Goal: Complete application form

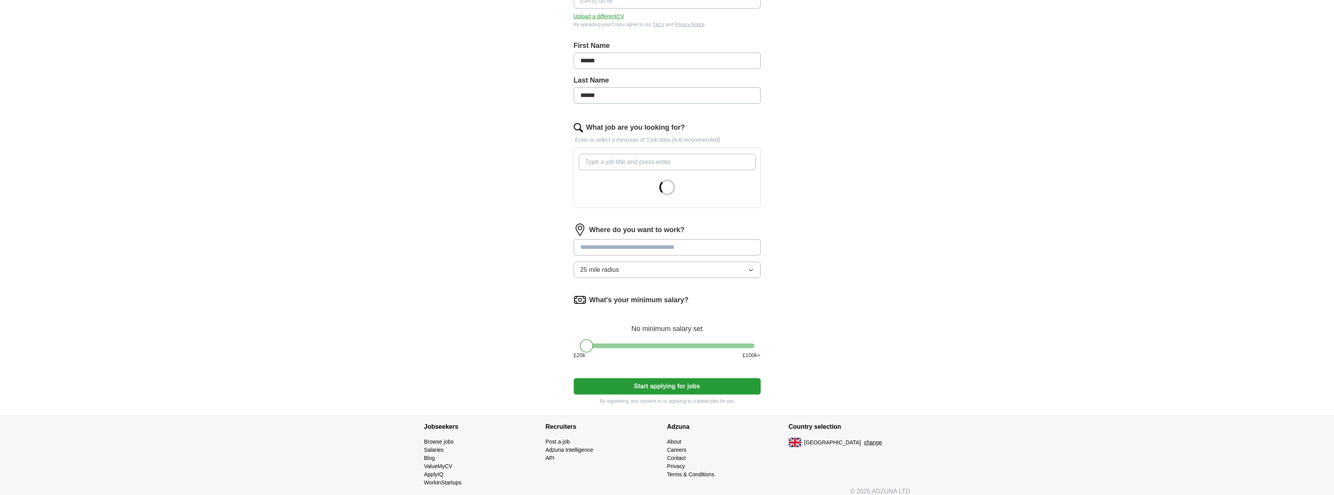
scroll to position [147, 0]
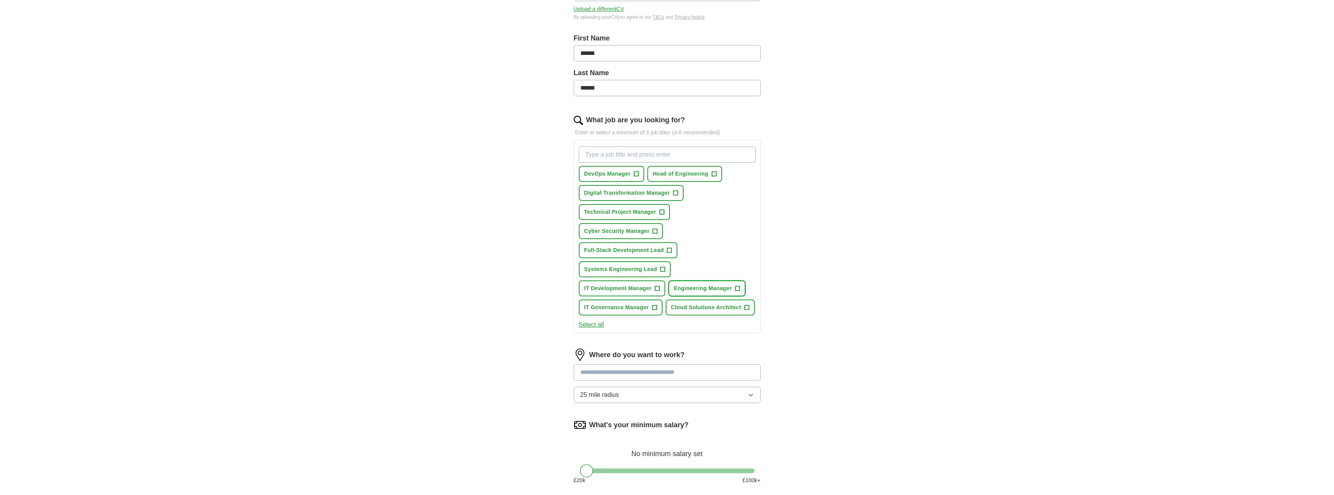
click at [729, 287] on span "Engineering Manager" at bounding box center [703, 288] width 58 height 8
click at [634, 286] on span "IT Development Manager" at bounding box center [617, 288] width 67 height 8
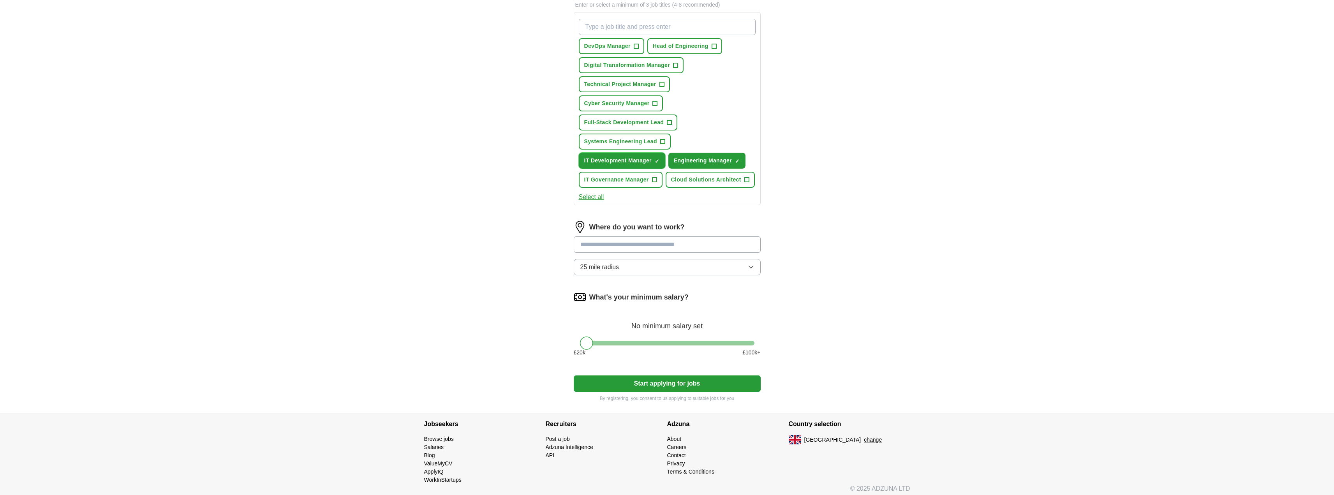
scroll to position [279, 0]
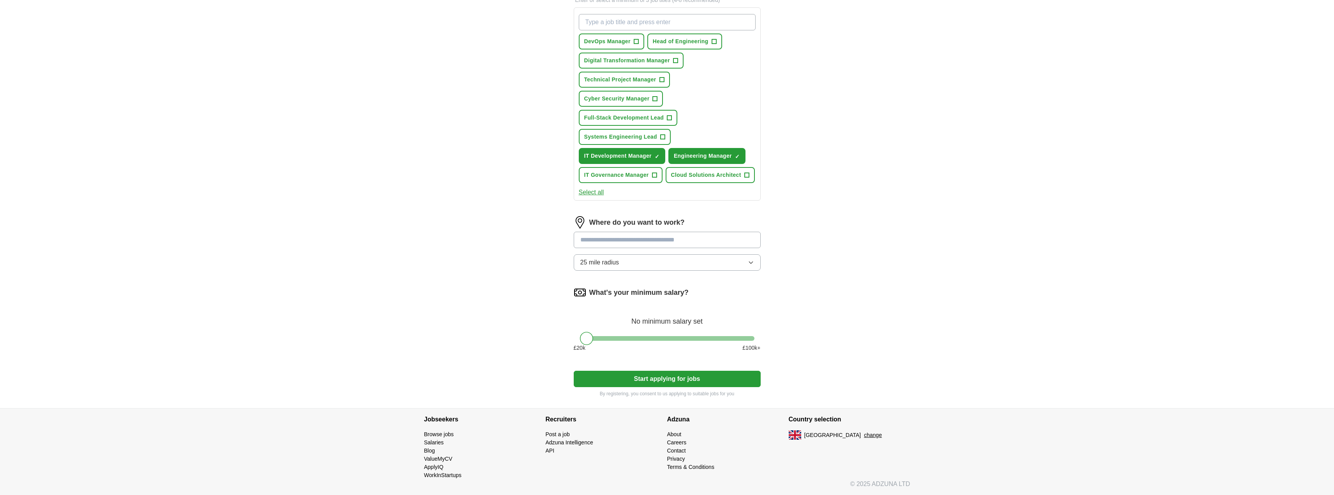
click at [638, 237] on input at bounding box center [667, 240] width 187 height 16
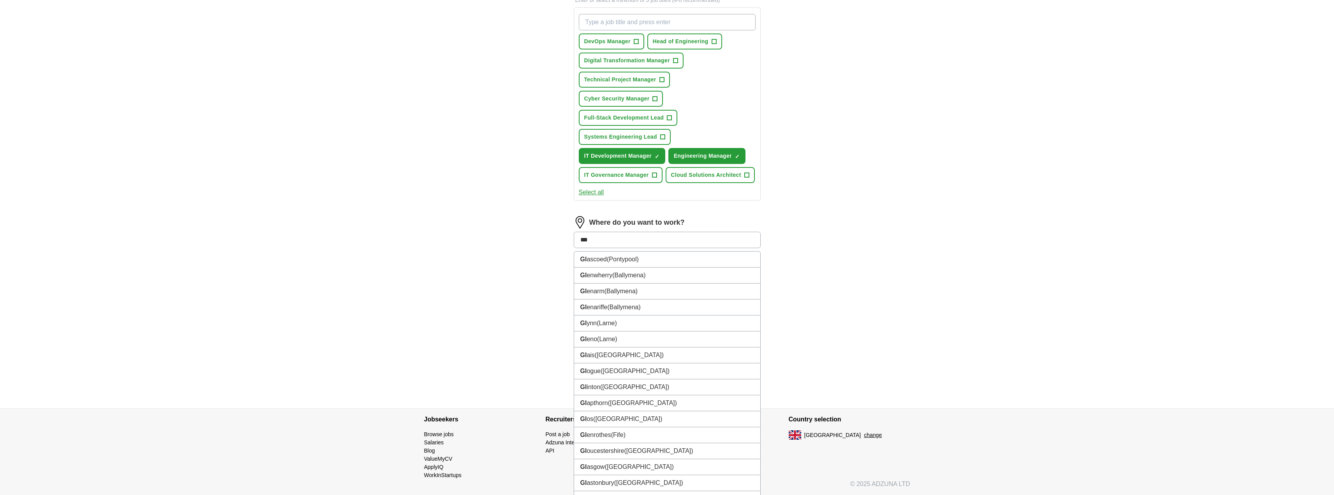
type input "****"
click at [623, 326] on li "Glas gow ([GEOGRAPHIC_DATA])" at bounding box center [667, 323] width 186 height 16
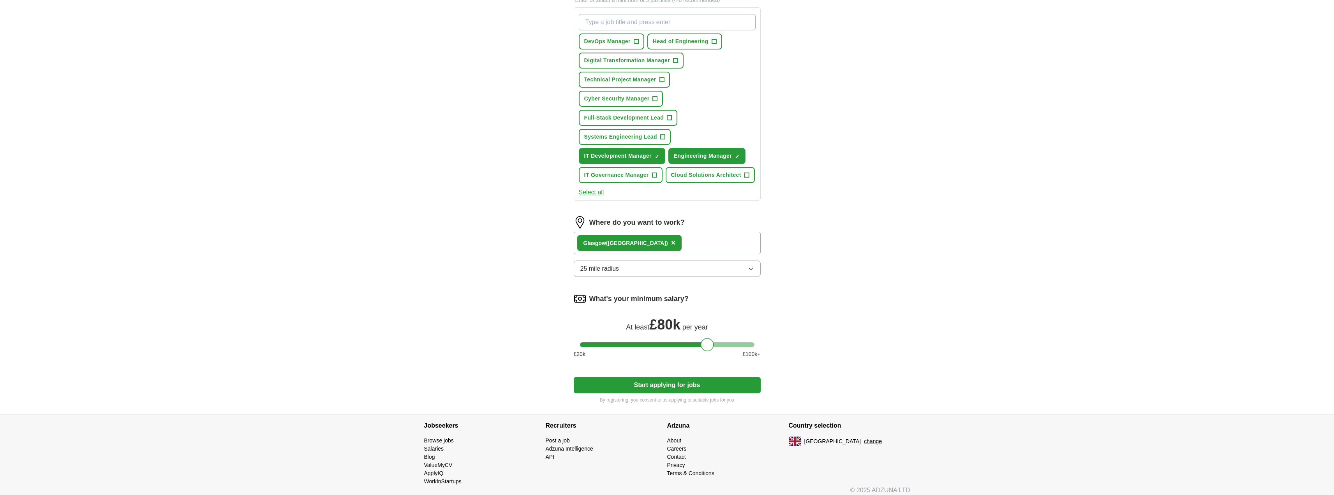
drag, startPoint x: 588, startPoint y: 344, endPoint x: 708, endPoint y: 343, distance: 120.7
click at [708, 343] on div at bounding box center [707, 344] width 13 height 13
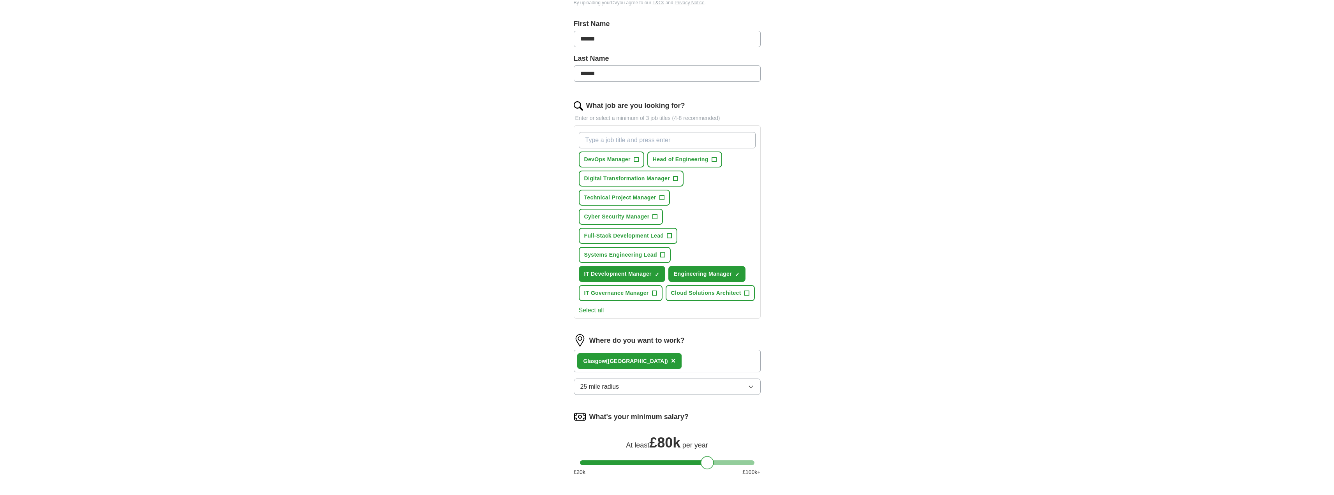
scroll to position [130, 0]
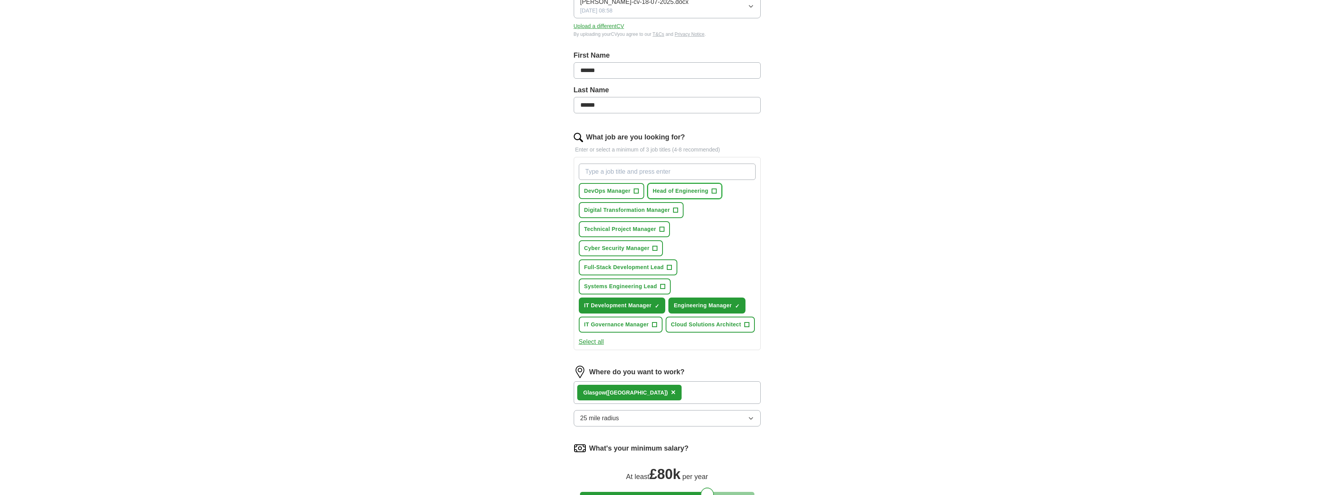
drag, startPoint x: 712, startPoint y: 190, endPoint x: 716, endPoint y: 190, distance: 4.3
click at [716, 190] on span "+" at bounding box center [713, 191] width 5 height 6
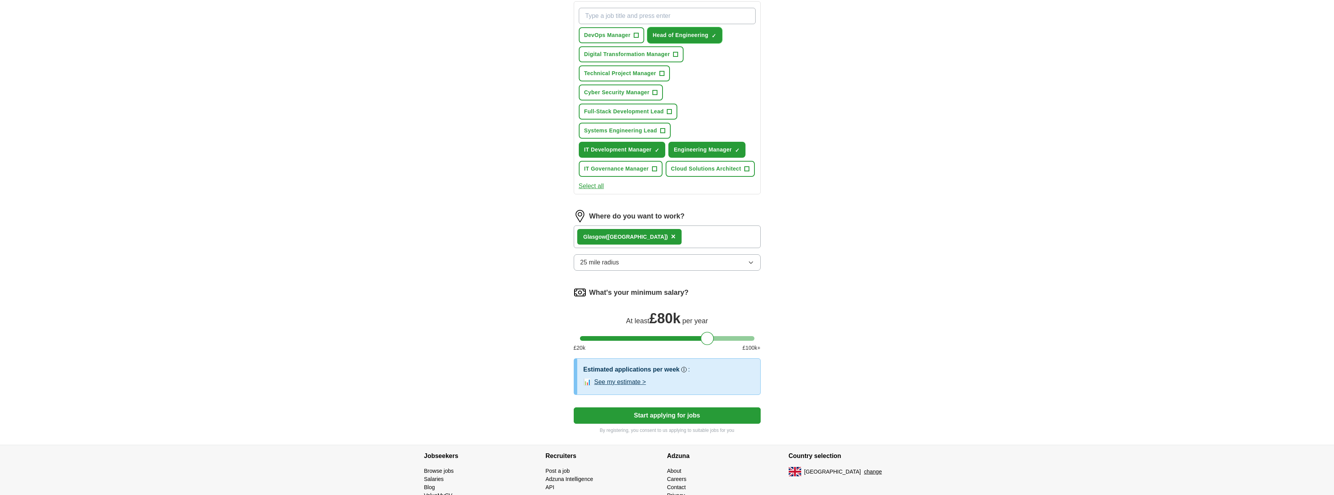
scroll to position [322, 0]
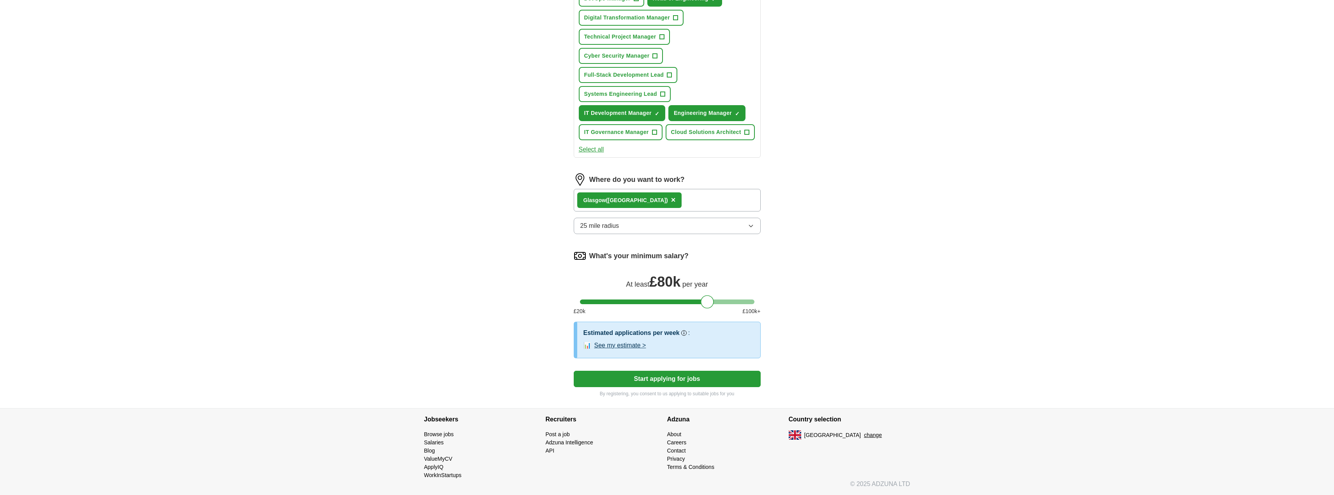
click at [643, 343] on button "See my estimate >" at bounding box center [620, 345] width 52 height 9
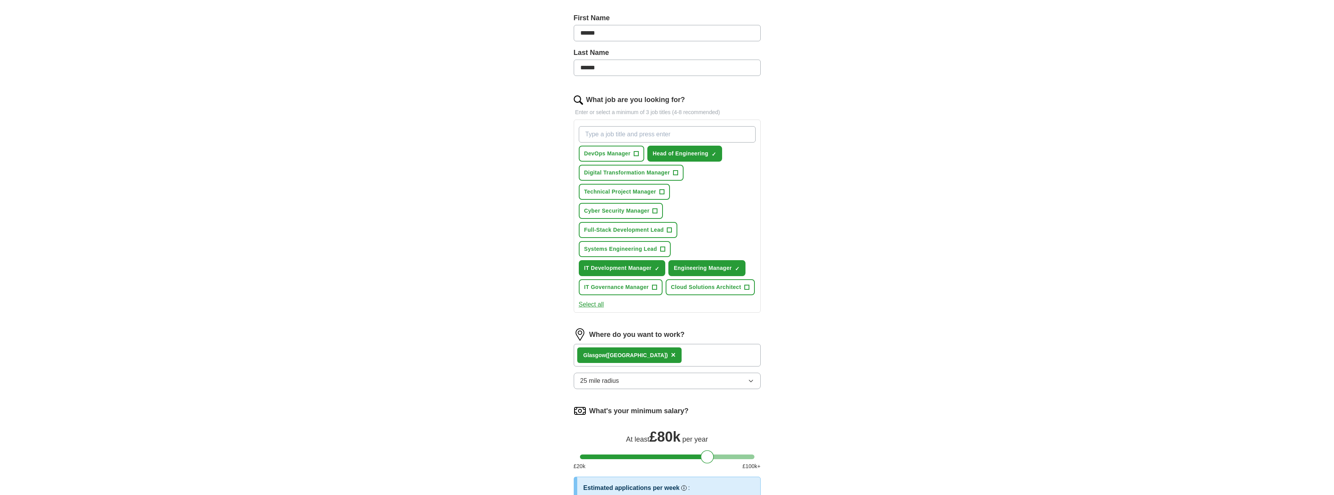
scroll to position [166, 0]
click at [634, 383] on button "25 mile radius" at bounding box center [667, 381] width 187 height 16
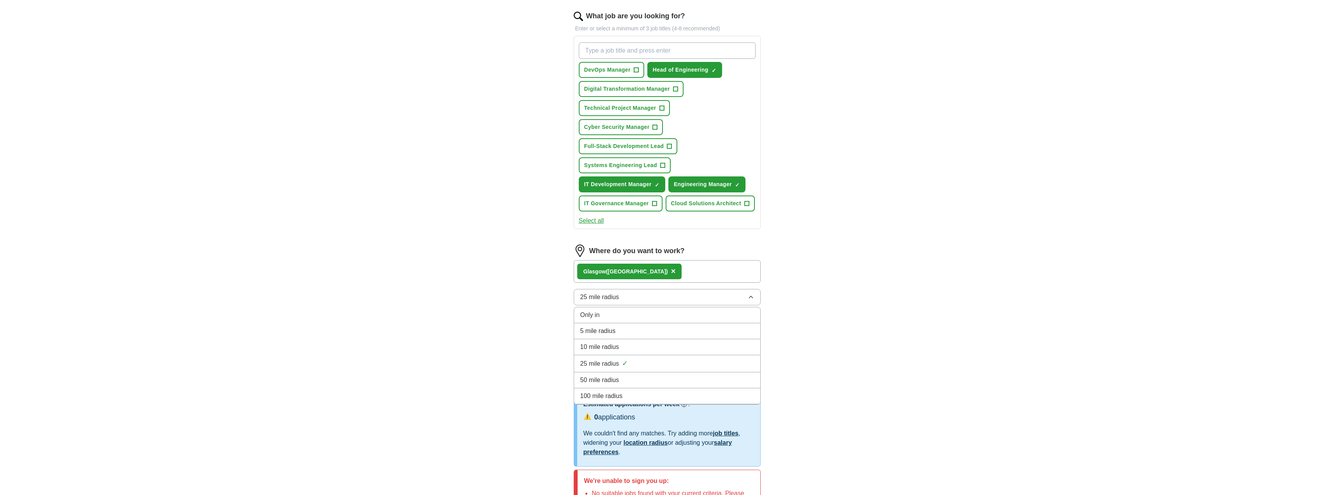
scroll to position [283, 0]
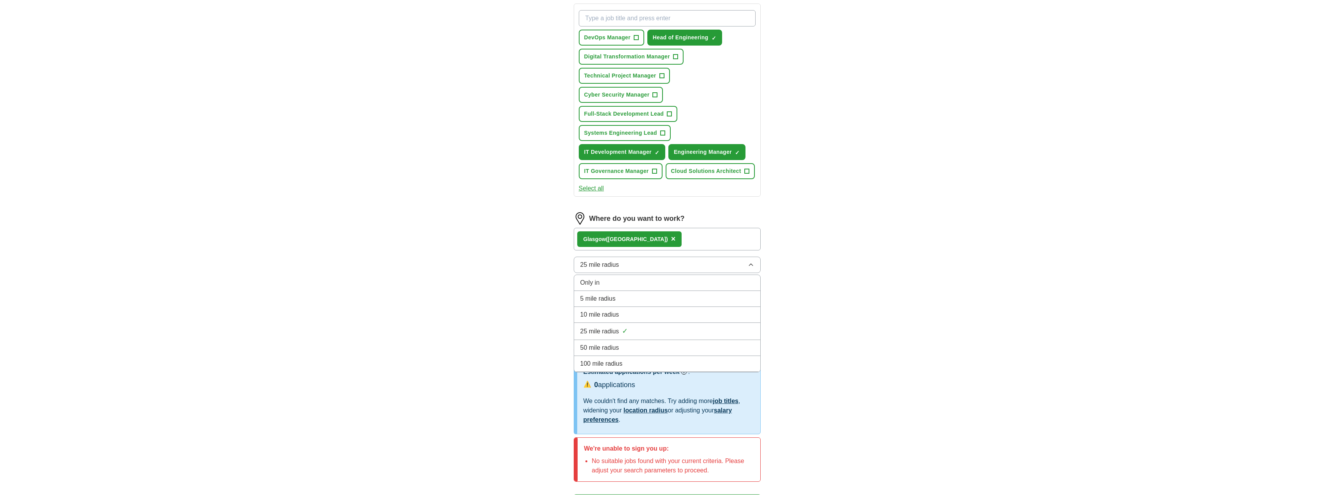
click at [683, 347] on div "50 mile radius" at bounding box center [667, 347] width 174 height 9
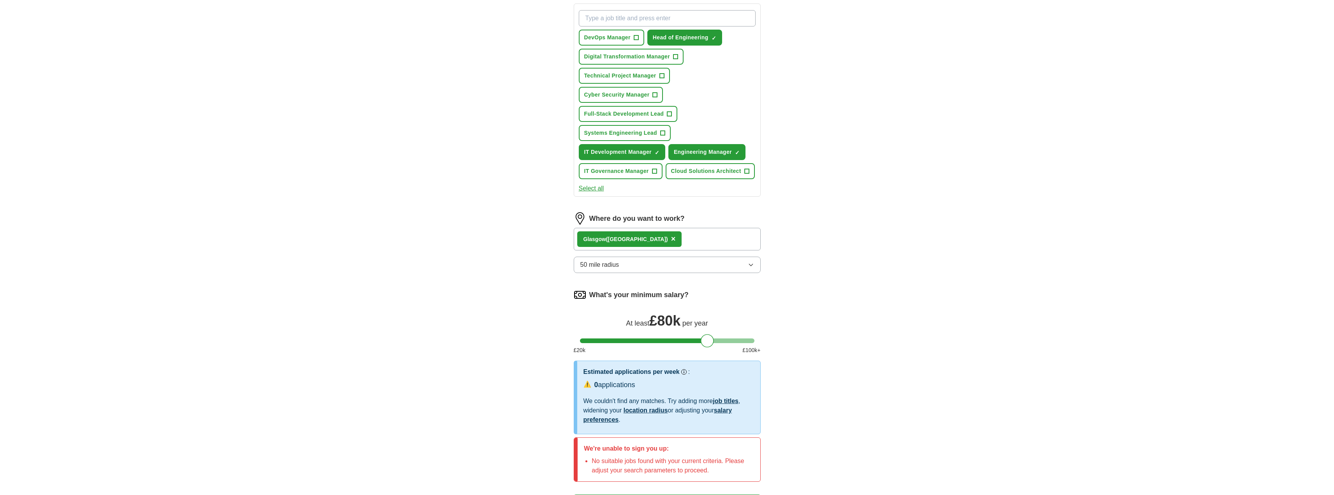
click at [639, 262] on button "50 mile radius" at bounding box center [667, 265] width 187 height 16
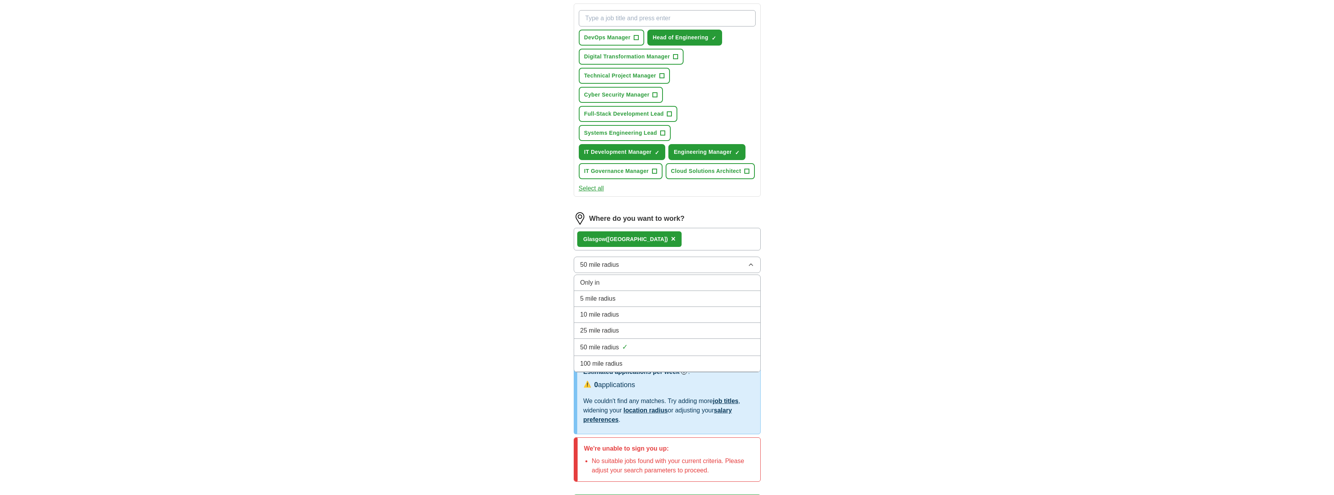
drag, startPoint x: 640, startPoint y: 365, endPoint x: 597, endPoint y: 380, distance: 45.3
click at [640, 365] on div "100 mile radius" at bounding box center [667, 363] width 174 height 9
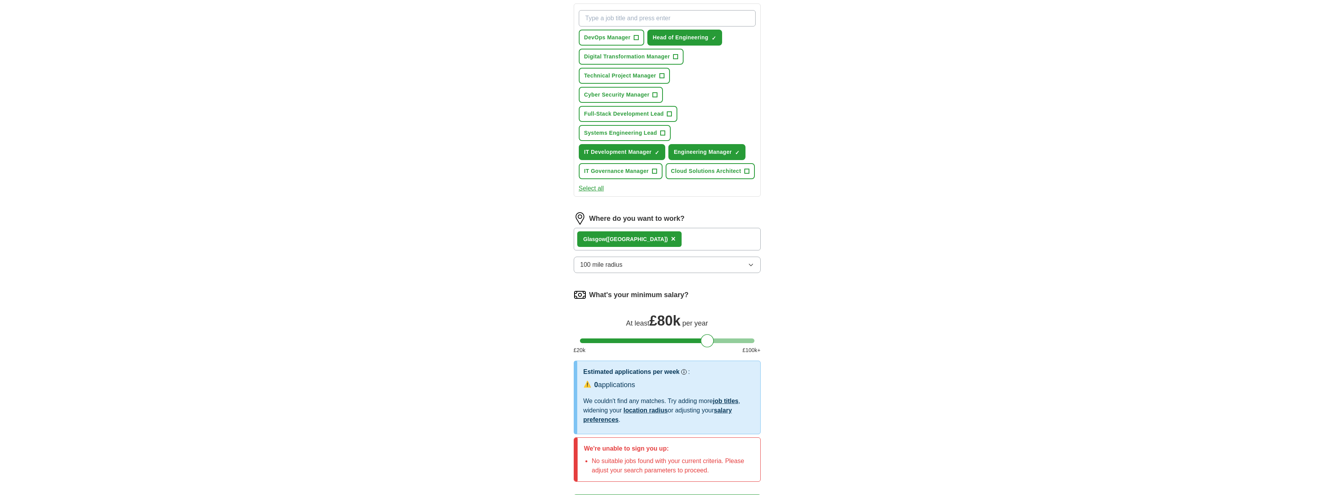
click at [652, 263] on button "100 mile radius" at bounding box center [667, 265] width 187 height 16
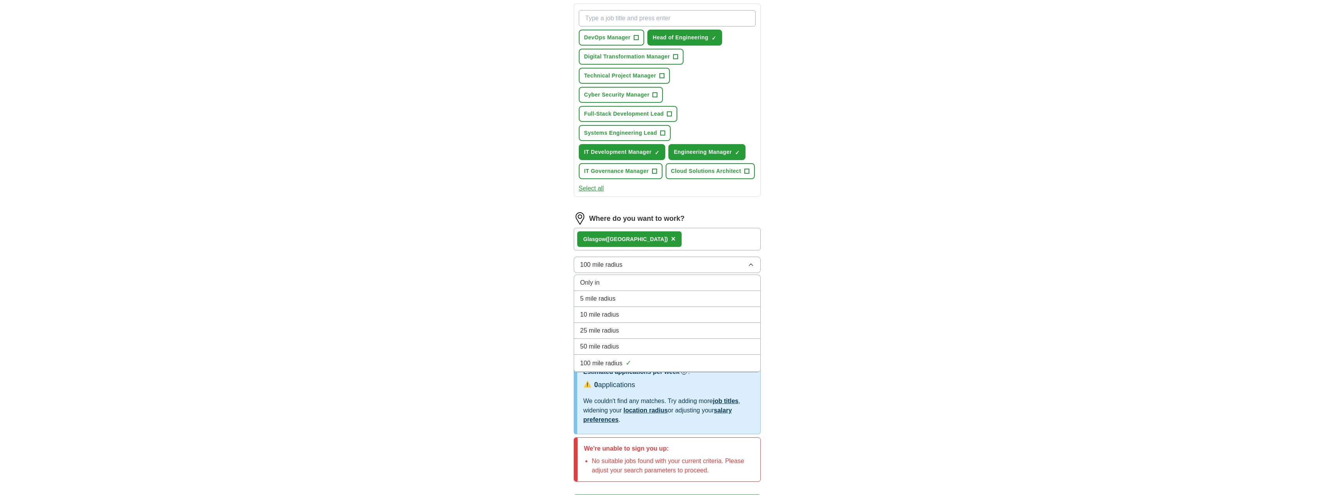
click at [595, 285] on span "Only in" at bounding box center [589, 282] width 19 height 9
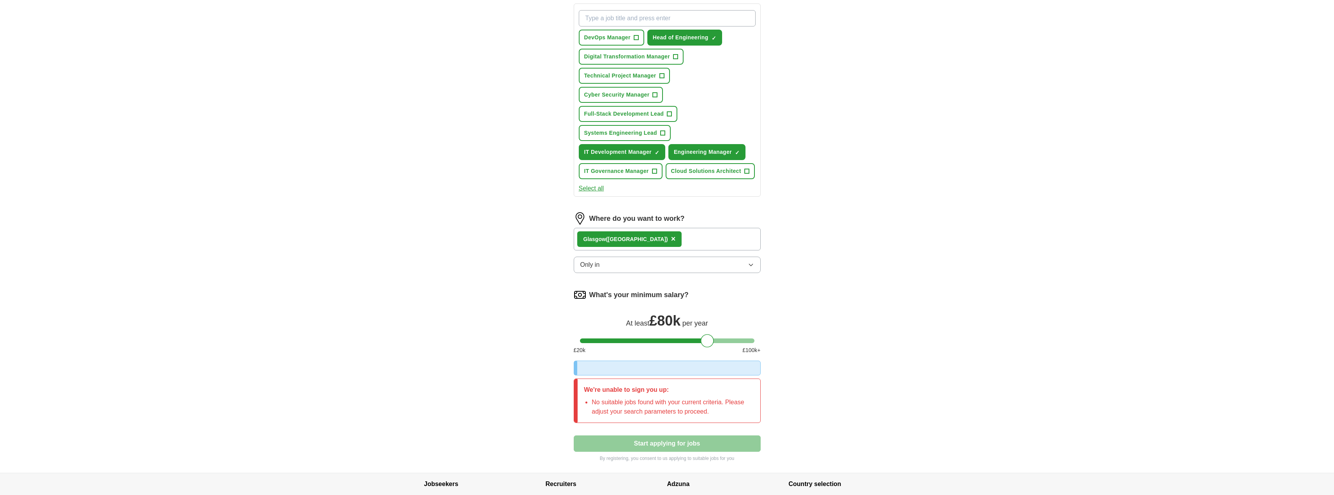
click at [693, 233] on div "Glas gow ([GEOGRAPHIC_DATA]) ×" at bounding box center [667, 239] width 187 height 23
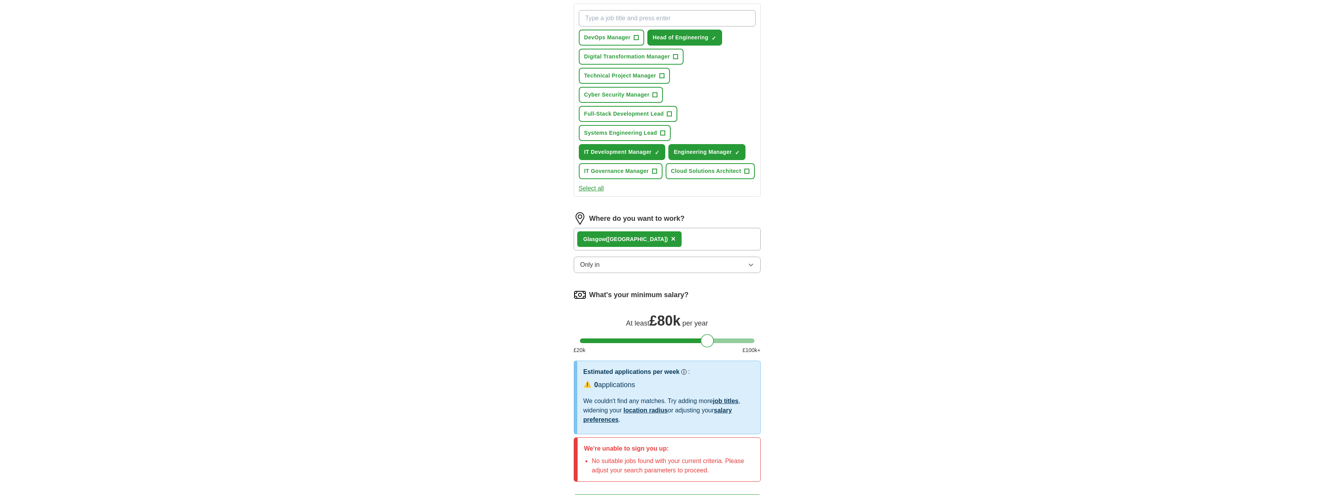
click at [699, 241] on div "Glas gow ([GEOGRAPHIC_DATA]) ×" at bounding box center [667, 239] width 187 height 23
click at [670, 238] on div "Glas gow ([GEOGRAPHIC_DATA]) ×" at bounding box center [667, 239] width 187 height 23
click at [671, 240] on span "×" at bounding box center [673, 238] width 5 height 9
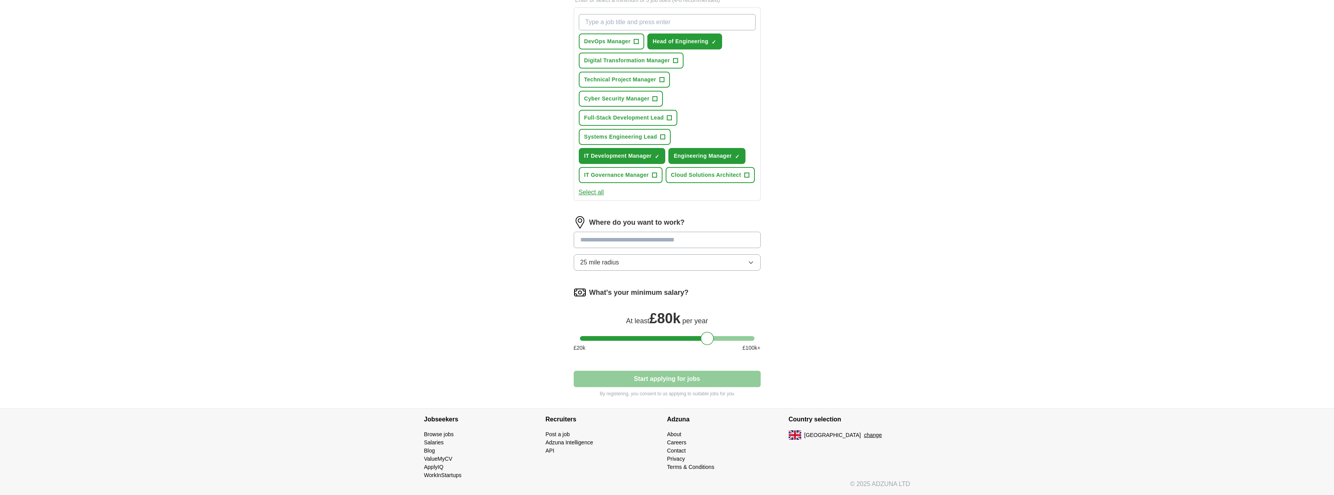
scroll to position [279, 0]
click at [652, 239] on input at bounding box center [667, 240] width 187 height 16
type input "**"
click at [652, 258] on li "UK" at bounding box center [667, 260] width 186 height 16
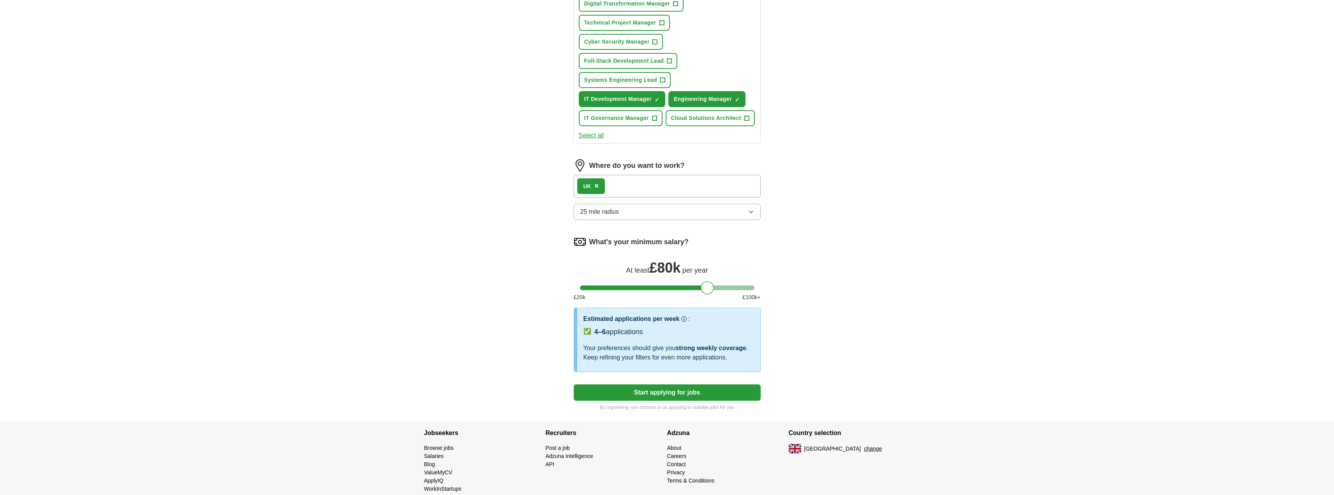
scroll to position [350, 0]
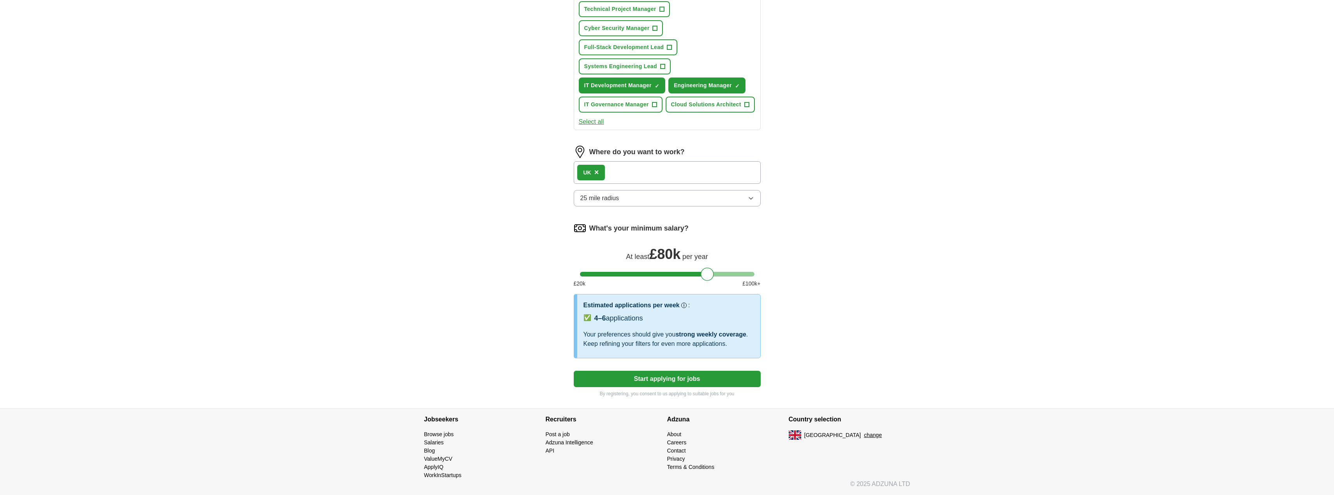
click at [676, 383] on button "Start applying for jobs" at bounding box center [667, 379] width 187 height 16
select select "**"
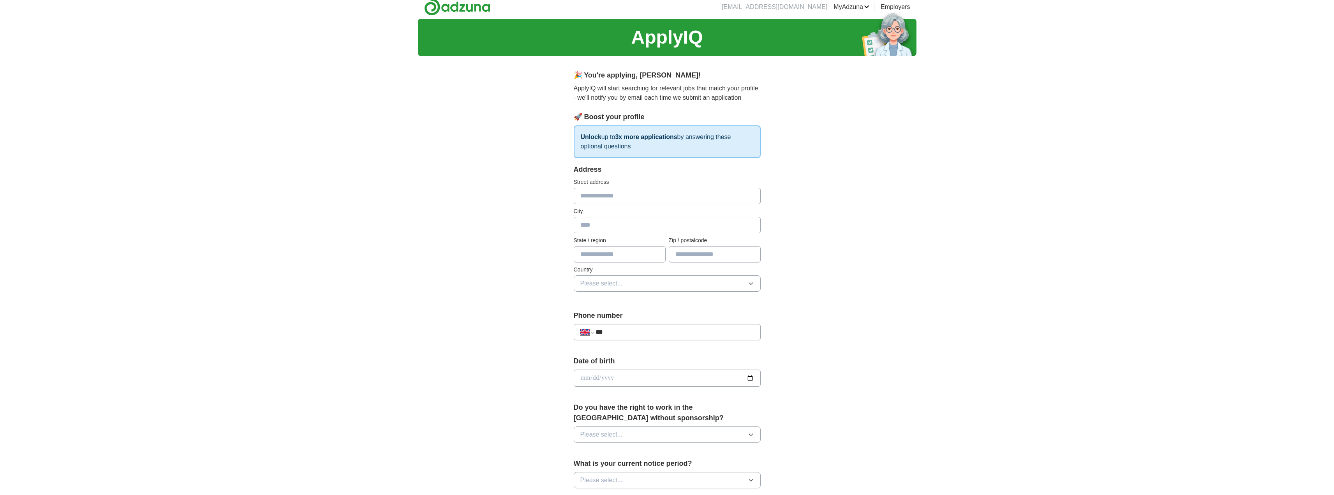
scroll to position [0, 0]
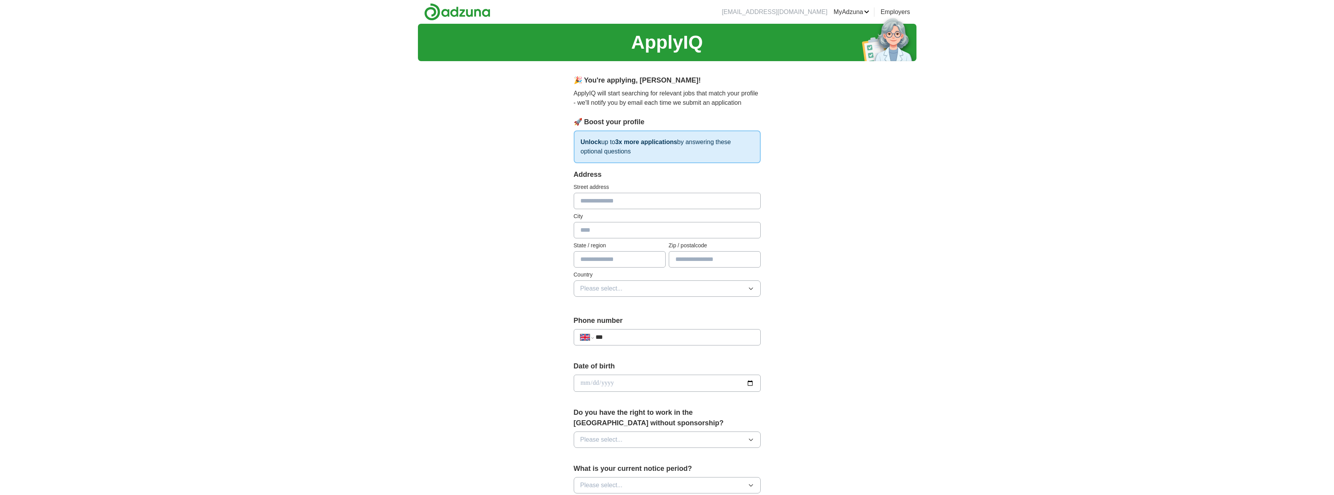
click at [643, 335] on input "***" at bounding box center [674, 337] width 158 height 9
click at [413, 106] on div "**********" at bounding box center [667, 373] width 1334 height 699
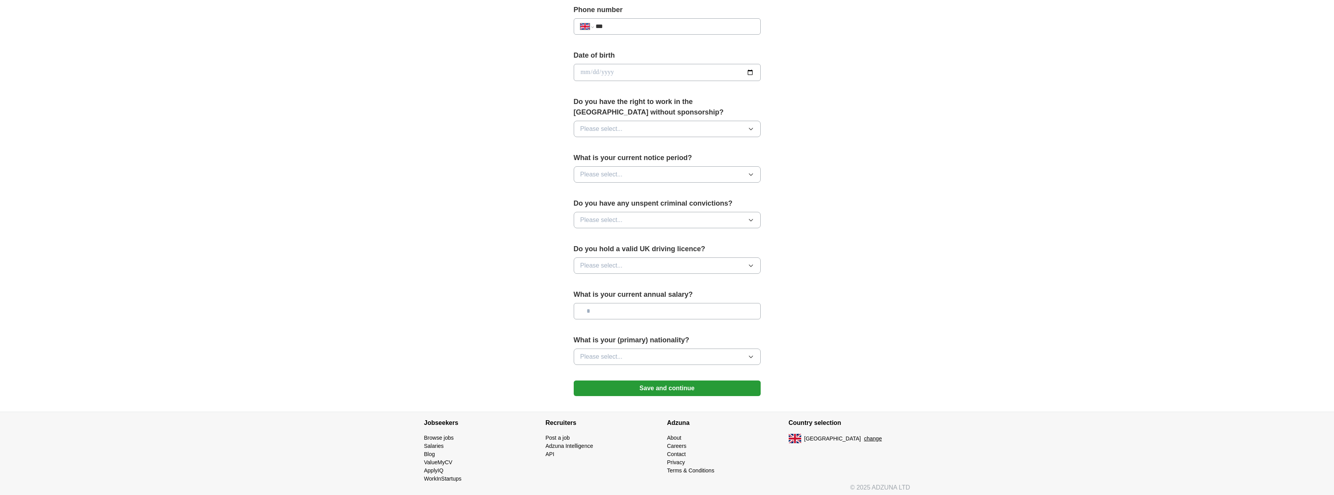
scroll to position [312, 0]
click at [666, 176] on button "Please select..." at bounding box center [667, 174] width 187 height 16
click at [618, 252] on div "3 months" at bounding box center [667, 255] width 174 height 9
drag, startPoint x: 686, startPoint y: 223, endPoint x: 682, endPoint y: 221, distance: 4.2
click at [686, 223] on button "Please select..." at bounding box center [667, 219] width 187 height 16
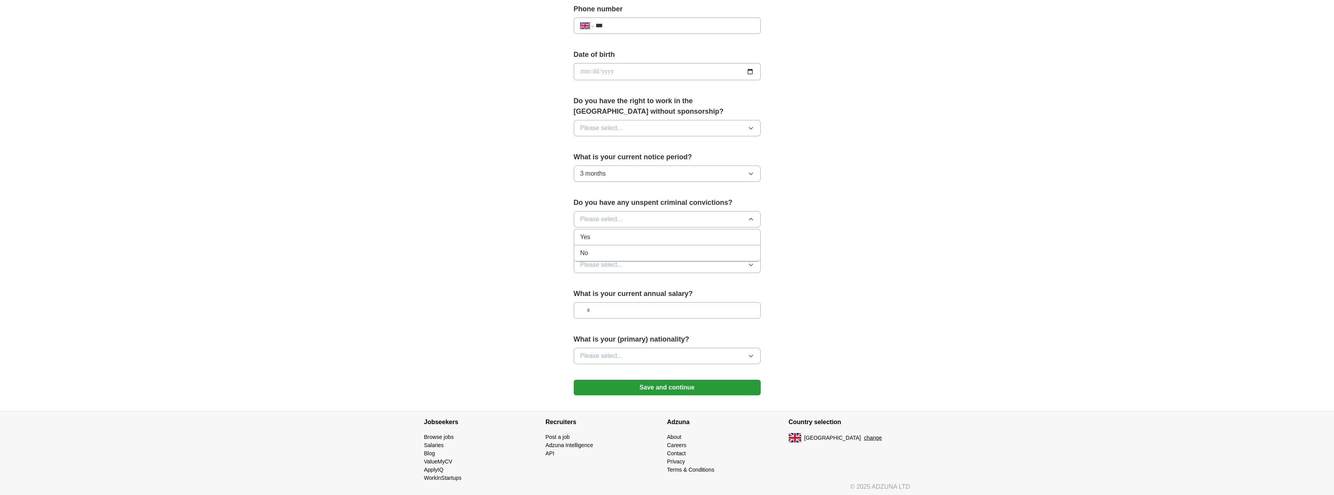
click at [591, 252] on div "No" at bounding box center [667, 252] width 174 height 9
click at [645, 270] on button "Please select..." at bounding box center [667, 265] width 187 height 16
click at [620, 302] on div "No" at bounding box center [667, 298] width 174 height 9
click at [656, 311] on input "text" at bounding box center [667, 310] width 187 height 16
click at [652, 358] on button "Please select..." at bounding box center [667, 356] width 187 height 16
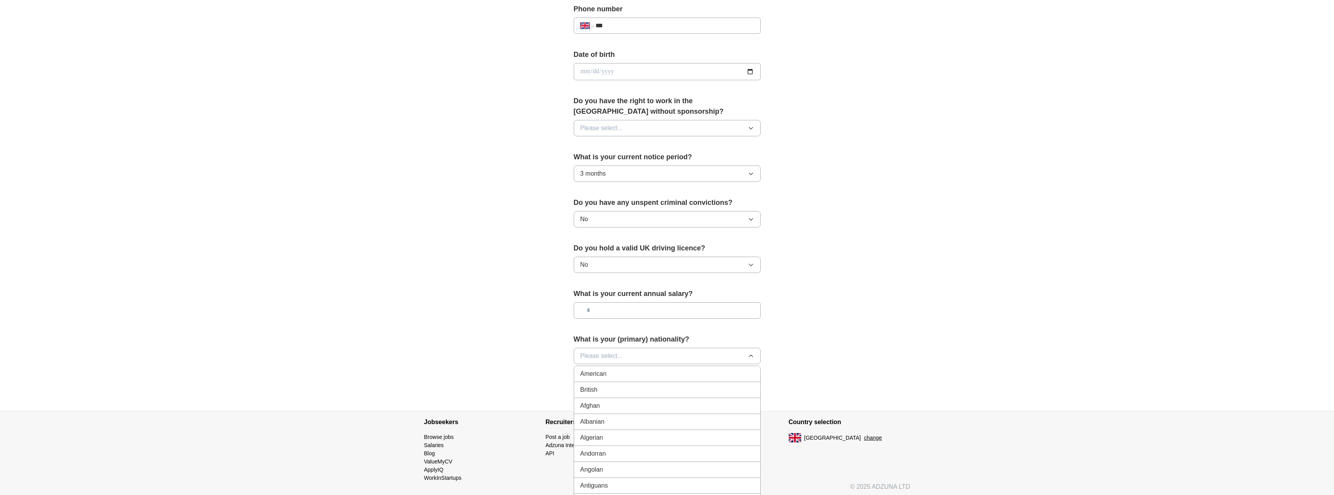
click at [631, 385] on li "British" at bounding box center [667, 390] width 186 height 16
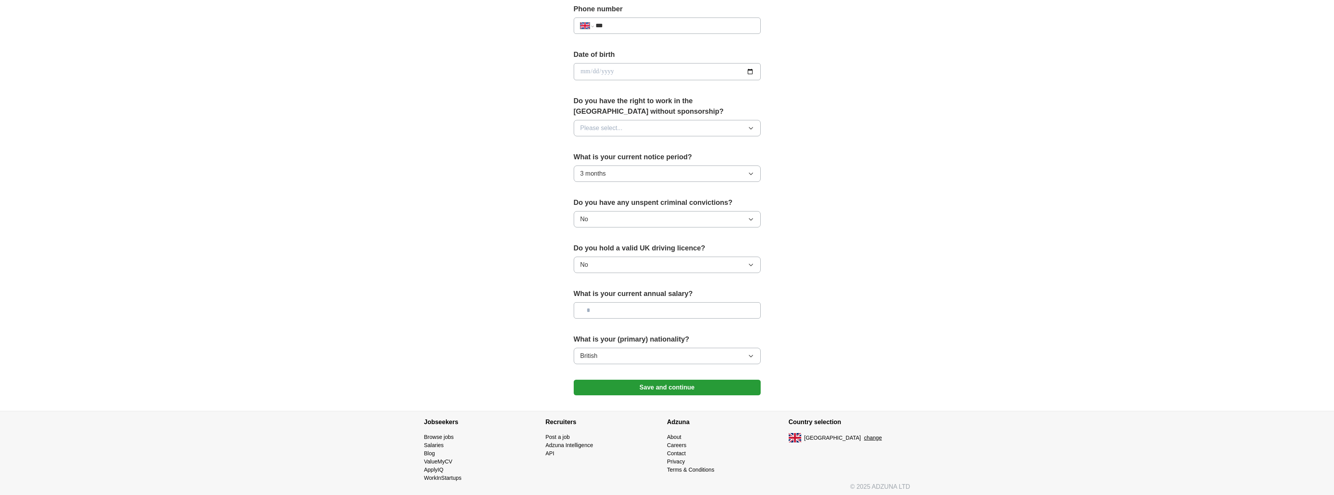
click at [630, 125] on button "Please select..." at bounding box center [667, 128] width 187 height 16
click at [613, 144] on div "Yes" at bounding box center [667, 145] width 174 height 9
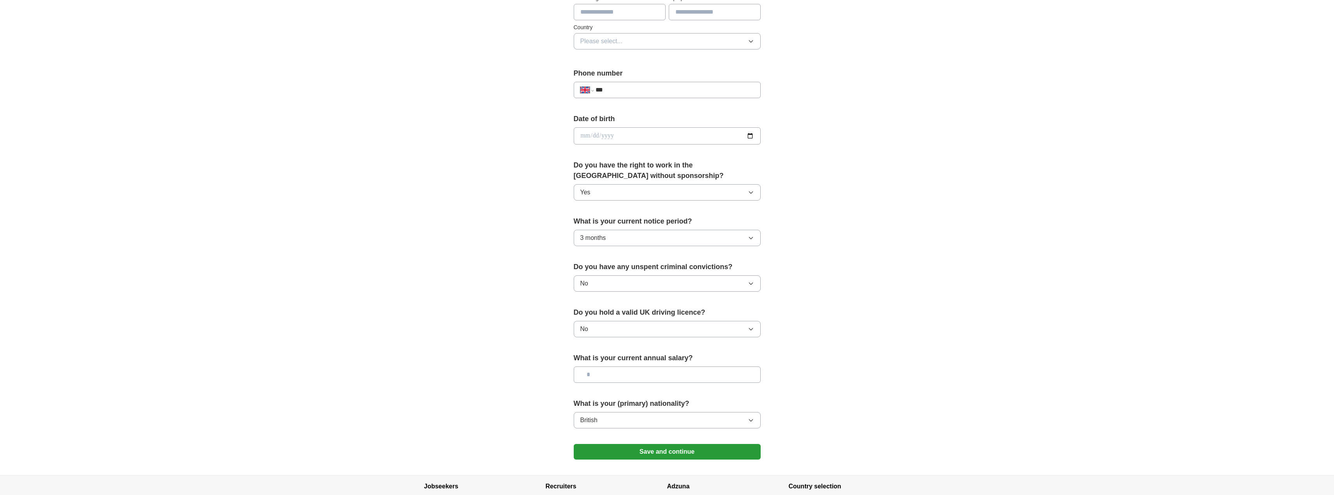
scroll to position [234, 0]
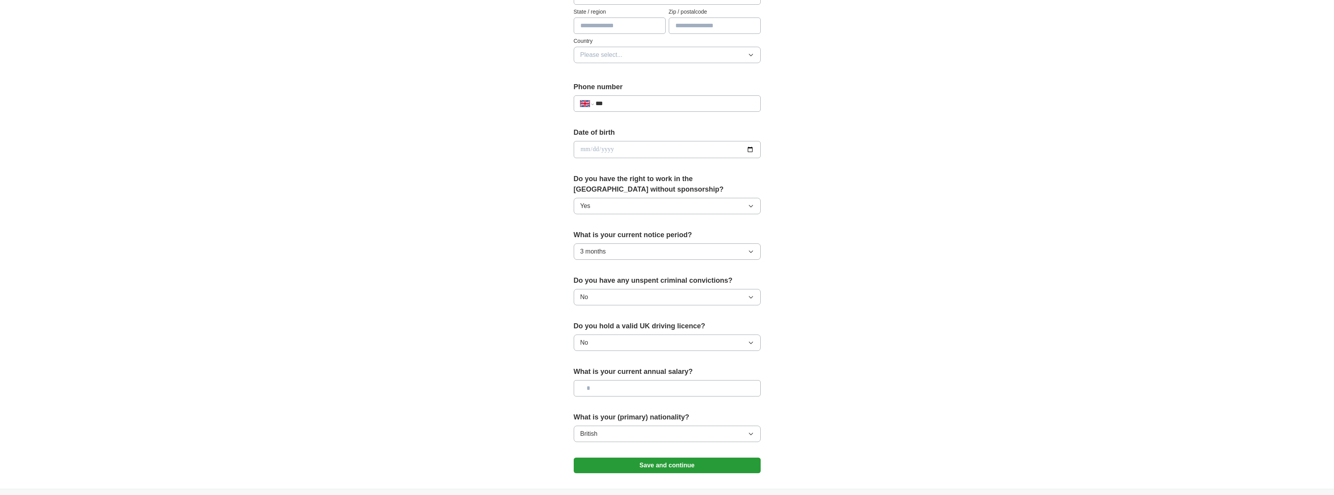
click at [653, 148] on input "date" at bounding box center [667, 149] width 187 height 17
drag, startPoint x: 653, startPoint y: 148, endPoint x: 657, endPoint y: 151, distance: 4.4
click at [659, 151] on input "date" at bounding box center [667, 149] width 187 height 17
click at [684, 472] on button "Save and continue" at bounding box center [667, 466] width 187 height 16
